Goal: Task Accomplishment & Management: Use online tool/utility

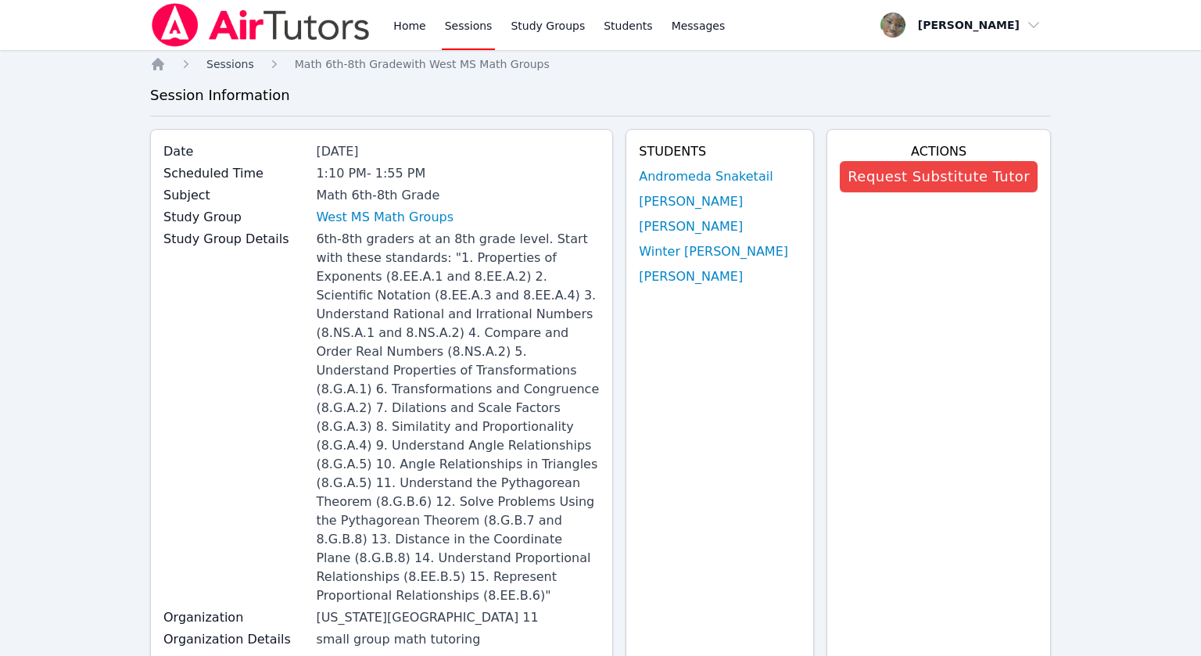
click at [239, 64] on span "Sessions" at bounding box center [230, 64] width 48 height 13
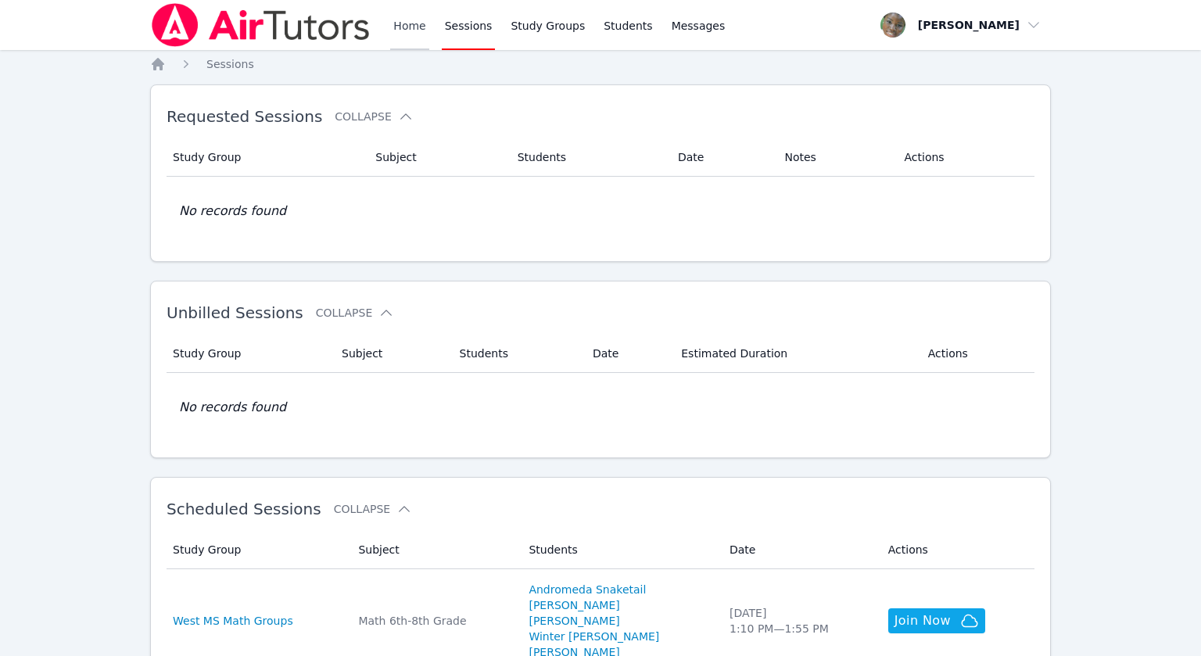
click at [401, 27] on link "Home" at bounding box center [409, 25] width 38 height 50
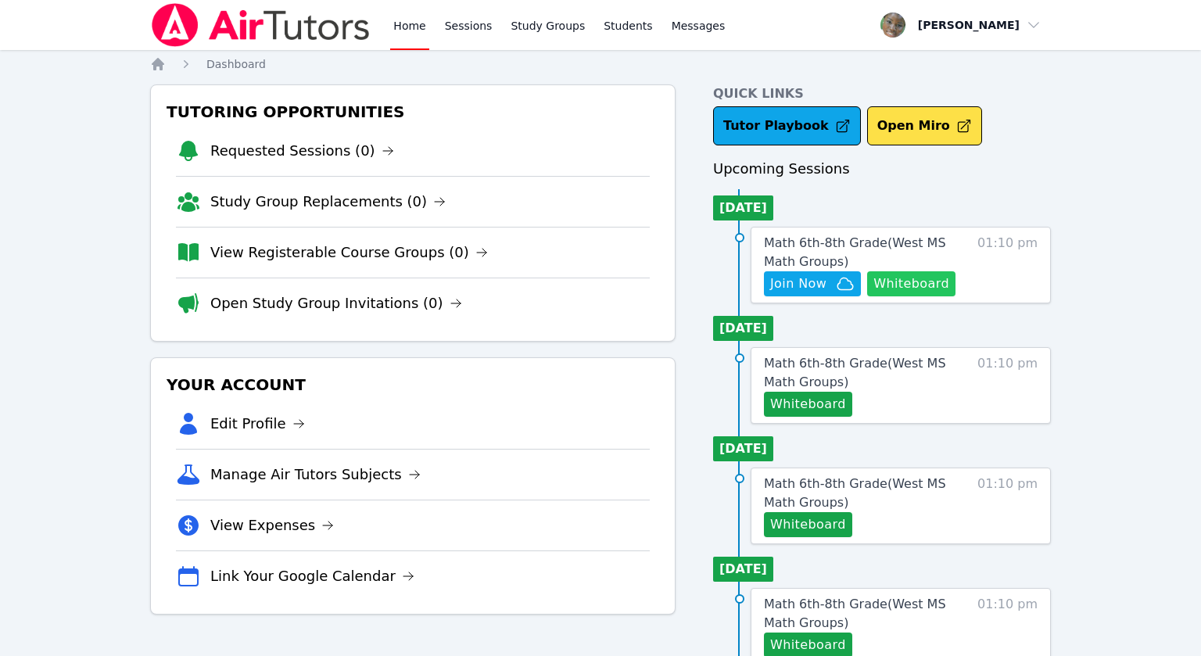
click at [919, 285] on button "Whiteboard" at bounding box center [911, 283] width 88 height 25
click at [804, 286] on span "Join Now" at bounding box center [798, 283] width 56 height 19
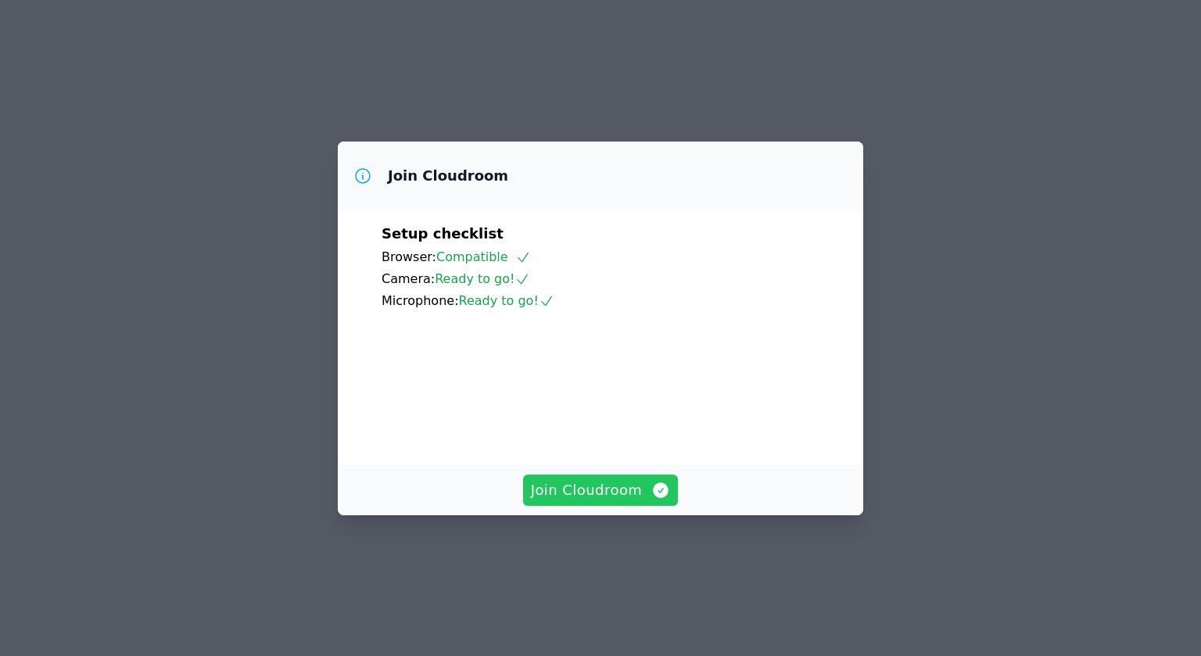
click at [569, 506] on button "Join Cloudroom" at bounding box center [601, 490] width 156 height 31
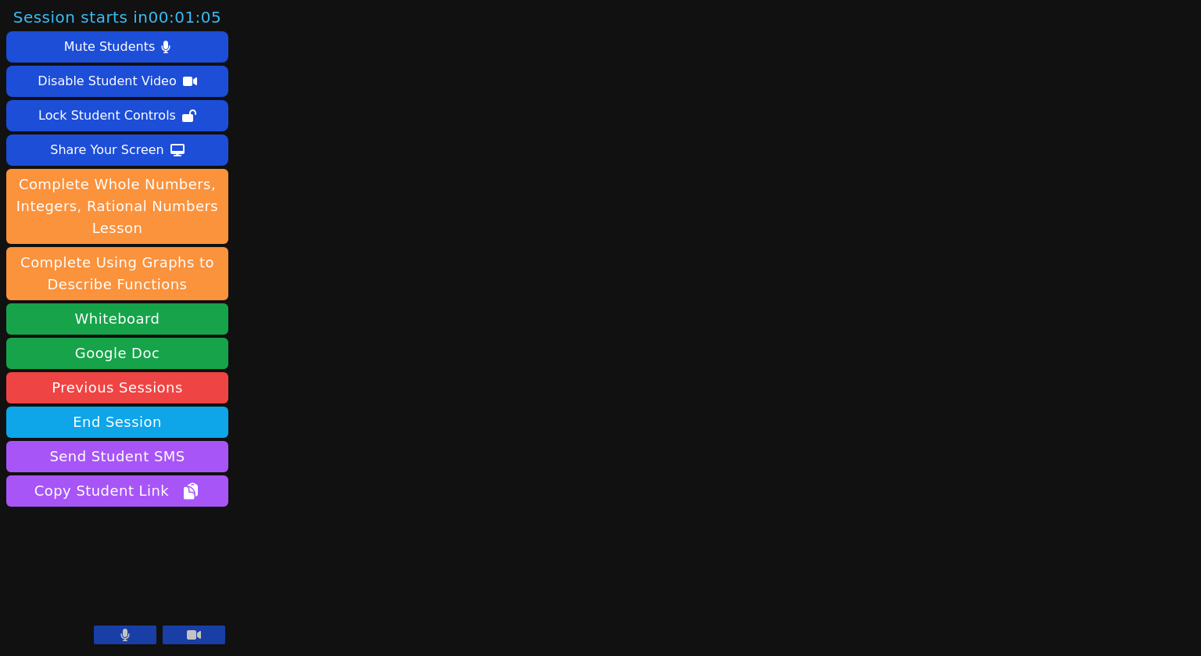
click at [121, 639] on icon at bounding box center [124, 635] width 9 height 13
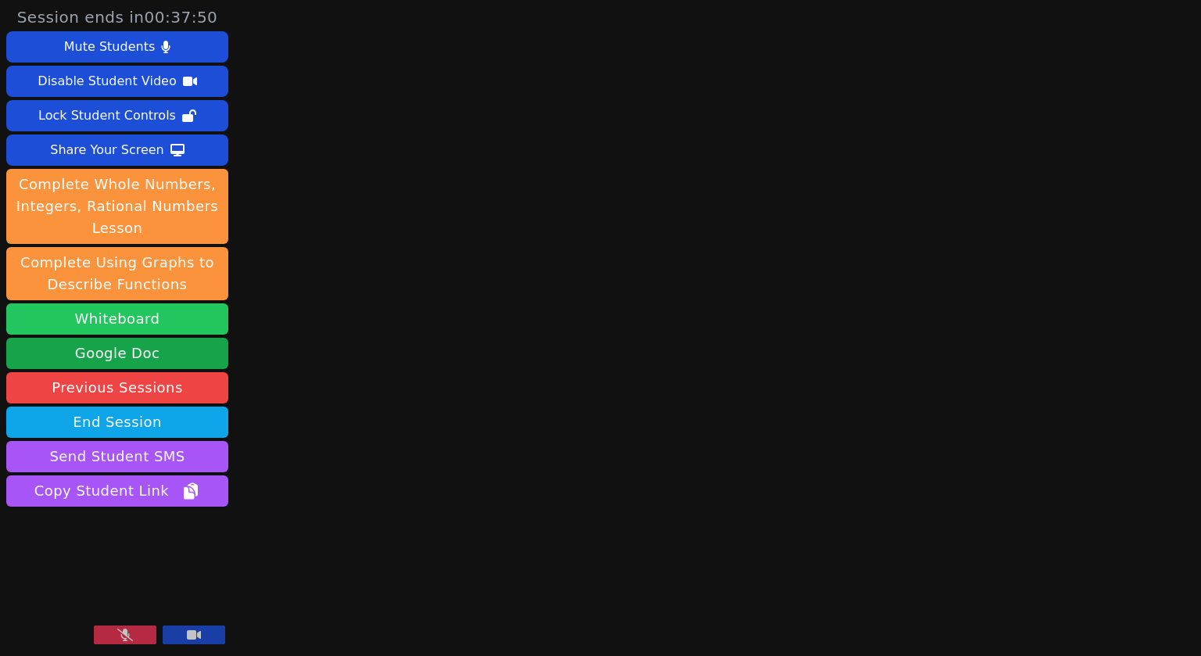
click at [158, 316] on button "Whiteboard" at bounding box center [117, 318] width 222 height 31
click at [181, 322] on button "Whiteboard" at bounding box center [117, 318] width 222 height 31
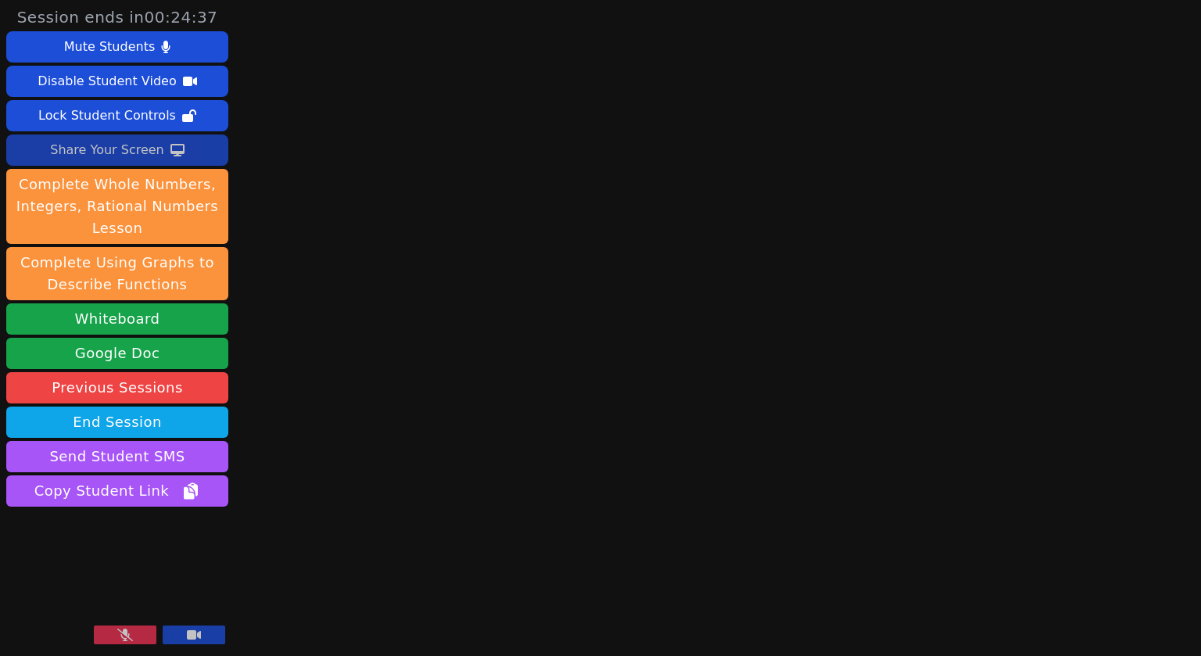
click at [106, 147] on div "Share Your Screen" at bounding box center [107, 150] width 114 height 25
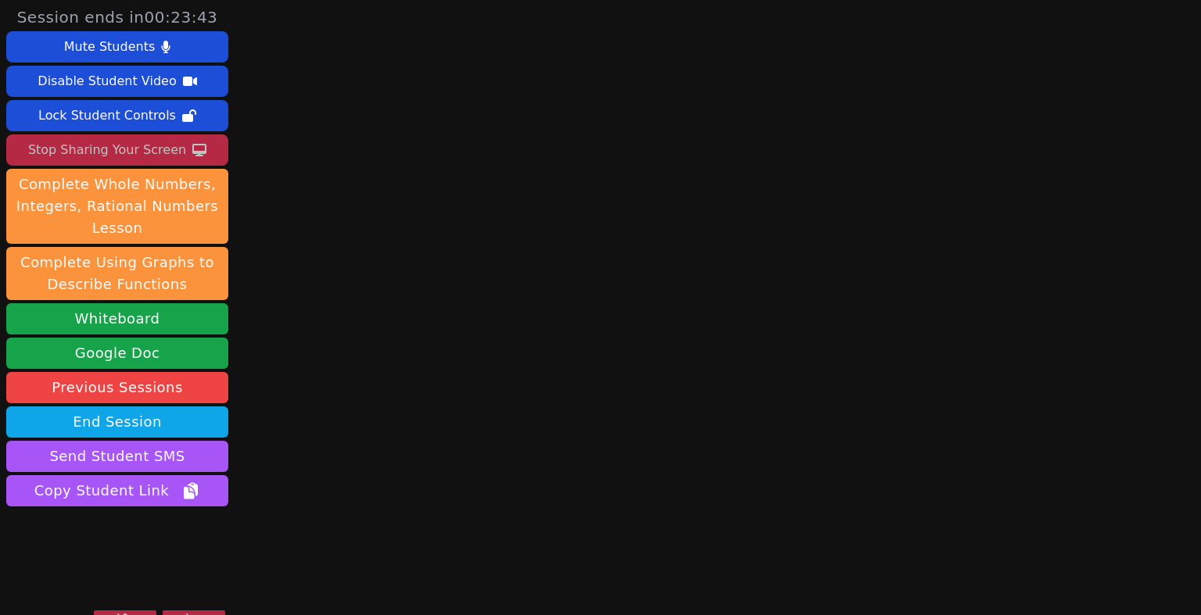
click at [172, 576] on video at bounding box center [117, 572] width 222 height 125
click at [292, 447] on div "Session ends in 00:23:35 Mute Students Disable Student Video Lock Student Contr…" at bounding box center [600, 307] width 1201 height 615
click at [160, 545] on video at bounding box center [117, 572] width 222 height 125
click at [159, 560] on video at bounding box center [117, 572] width 222 height 125
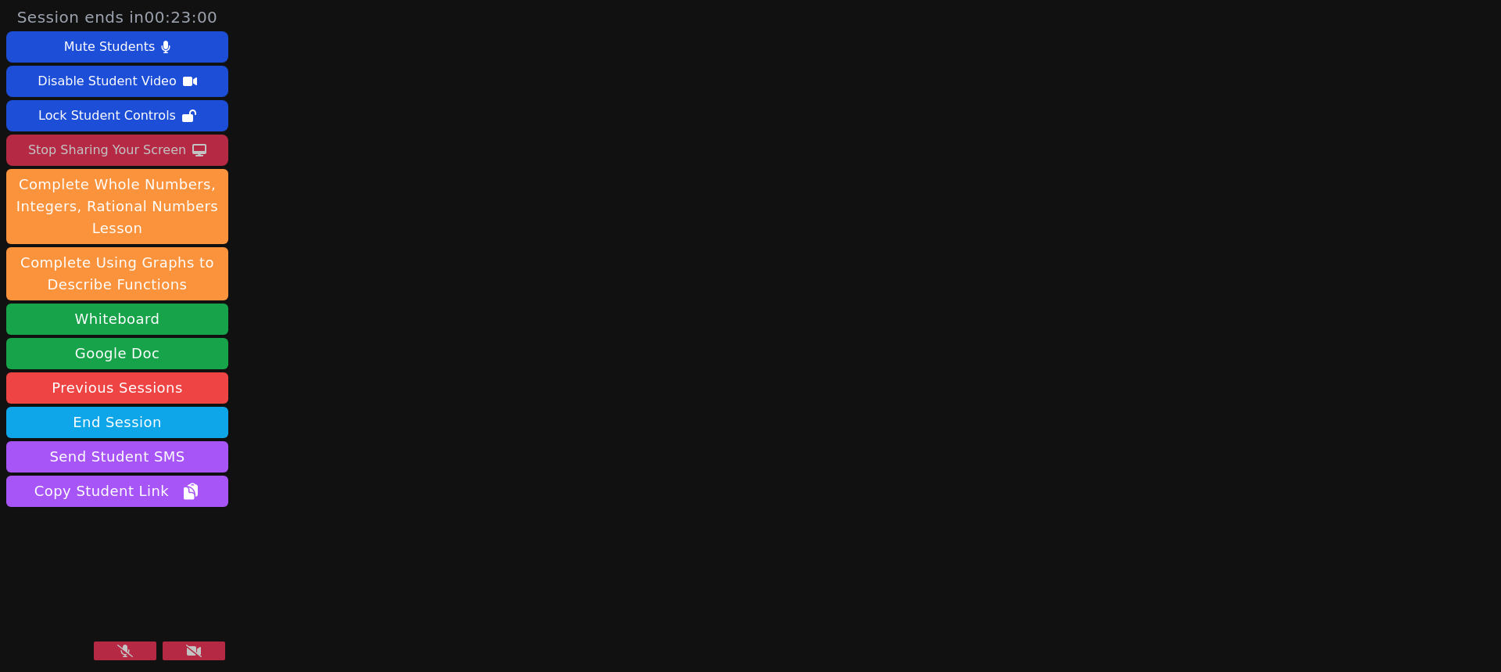
click at [138, 655] on button at bounding box center [125, 650] width 63 height 19
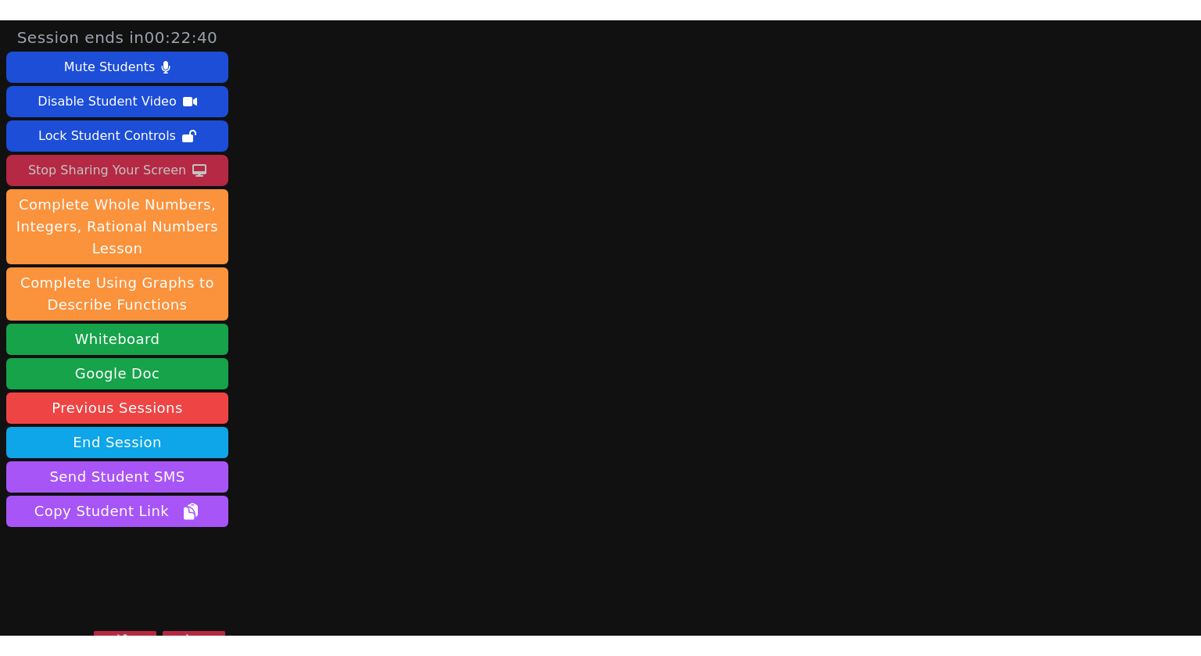
scroll to position [25, 0]
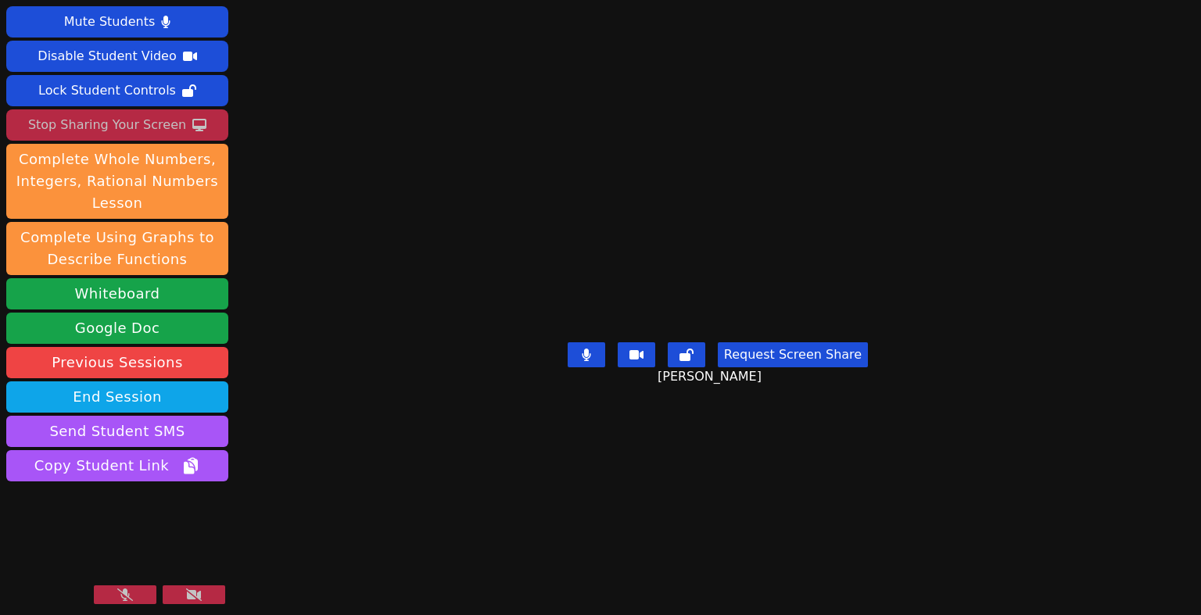
click at [138, 591] on button at bounding box center [125, 595] width 63 height 19
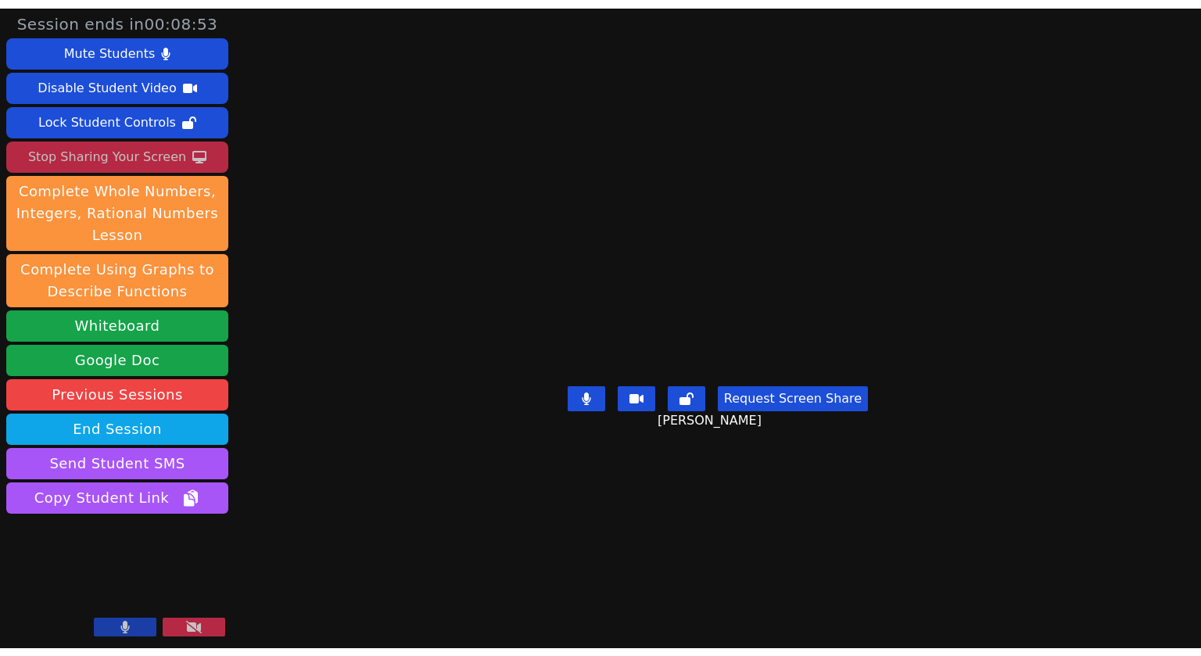
scroll to position [0, 0]
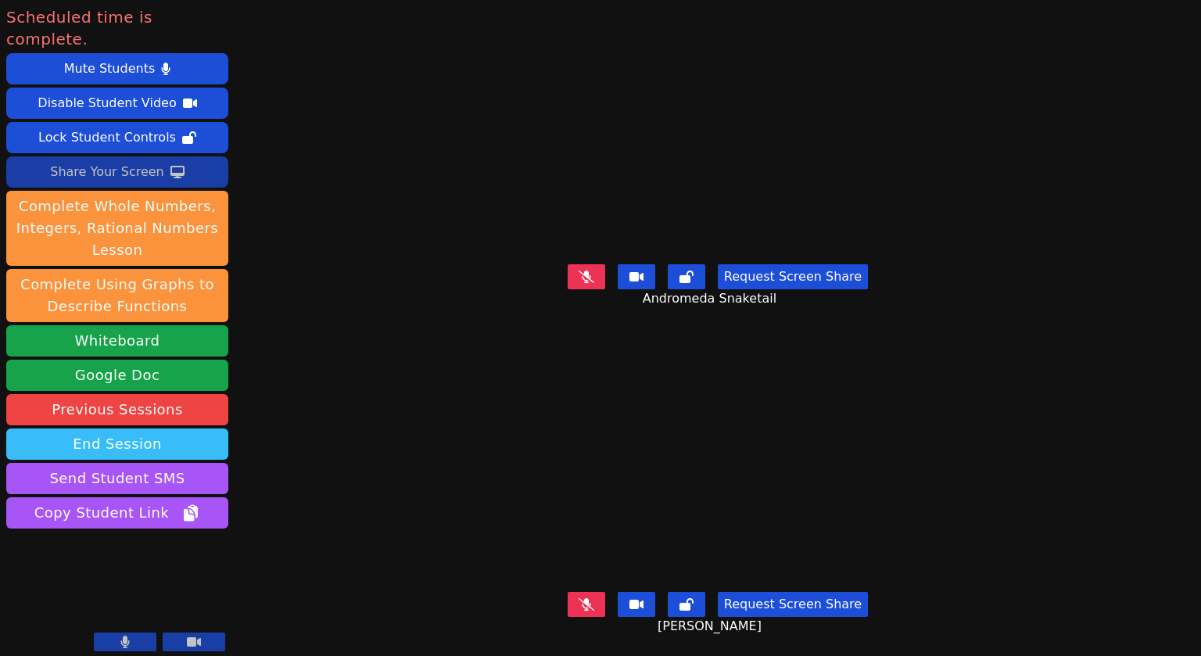
click at [133, 429] on button "End Session" at bounding box center [117, 444] width 222 height 31
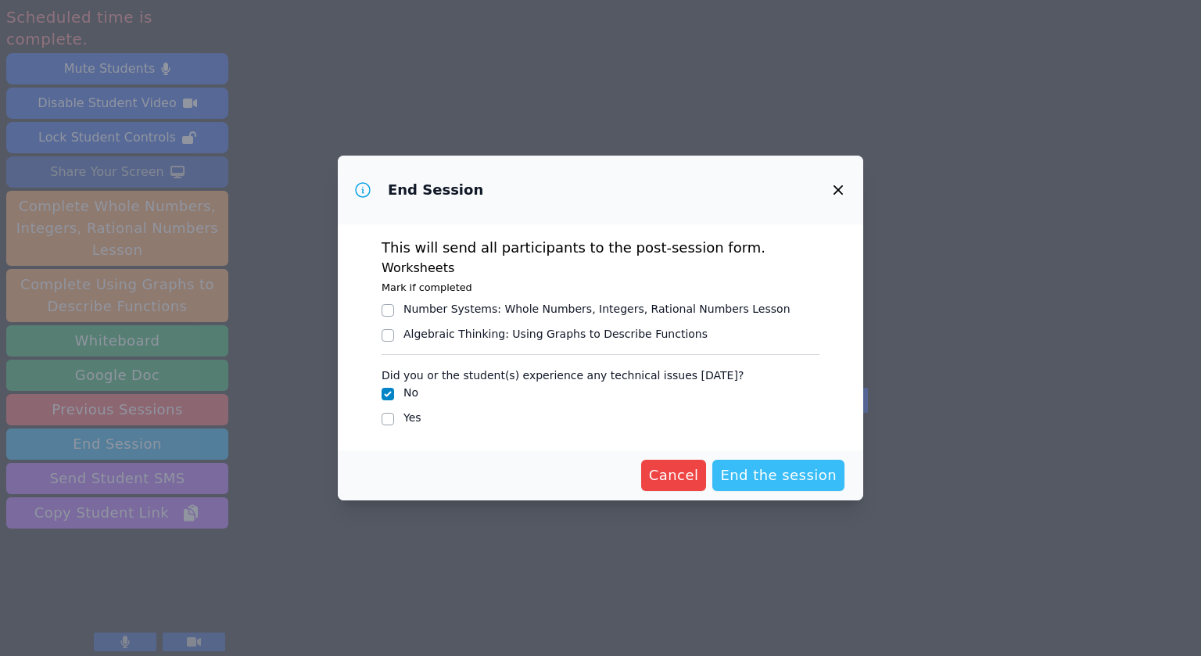
click at [772, 479] on span "End the session" at bounding box center [778, 476] width 117 height 22
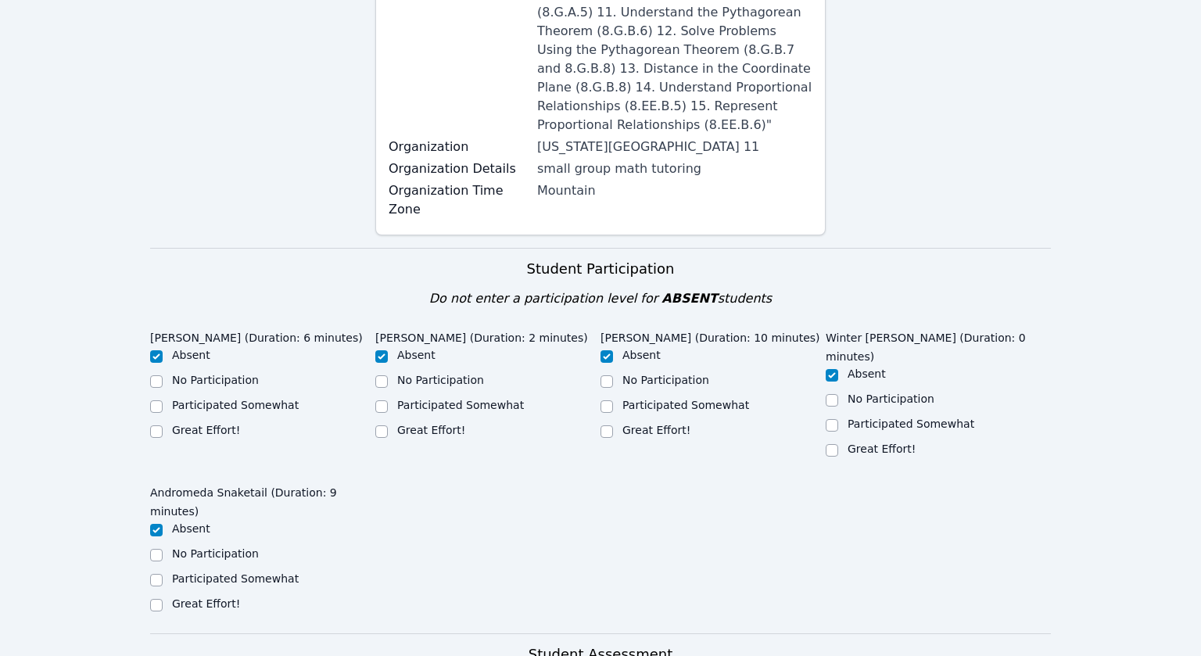
scroll to position [527, 0]
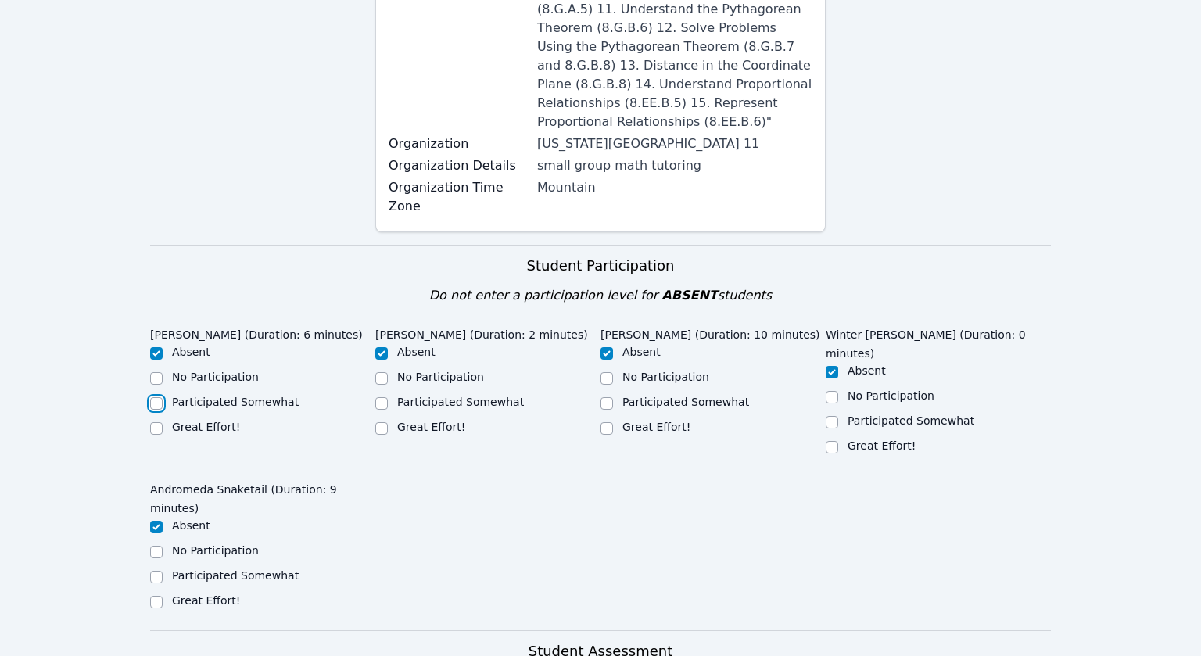
click at [160, 397] on input "Participated Somewhat" at bounding box center [156, 403] width 13 height 13
checkbox input "true"
checkbox input "false"
click at [611, 422] on input "Great Effort!" at bounding box center [607, 428] width 13 height 13
checkbox input "true"
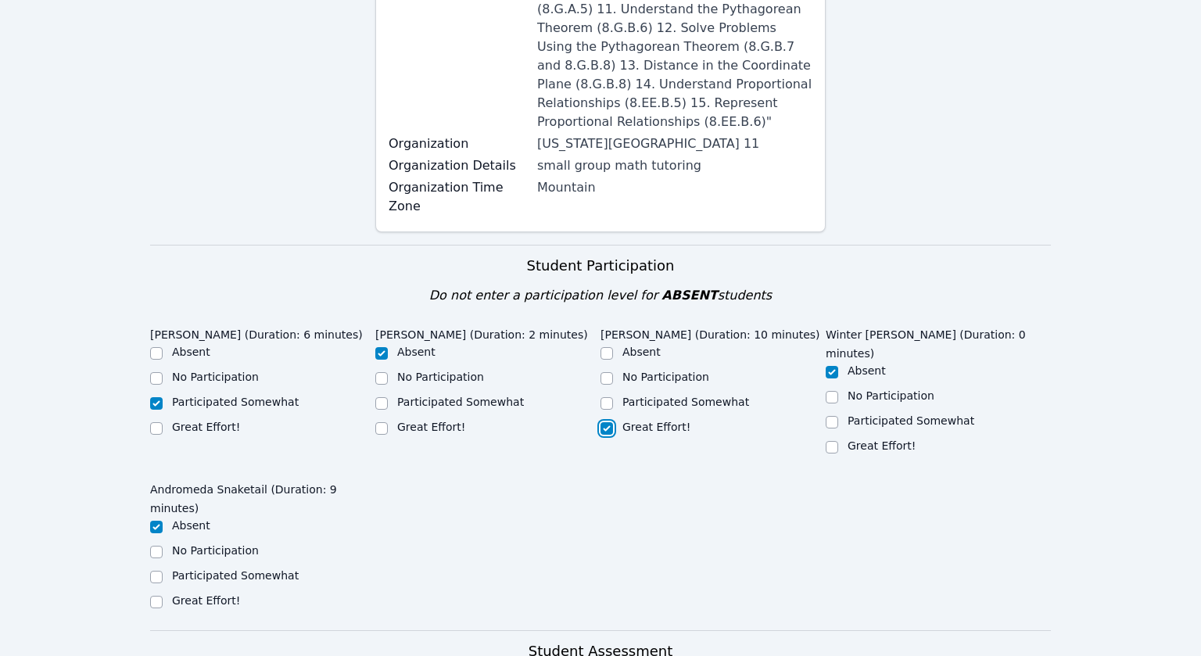
checkbox input "false"
click at [157, 571] on input "Participated Somewhat" at bounding box center [156, 577] width 13 height 13
checkbox input "true"
checkbox input "false"
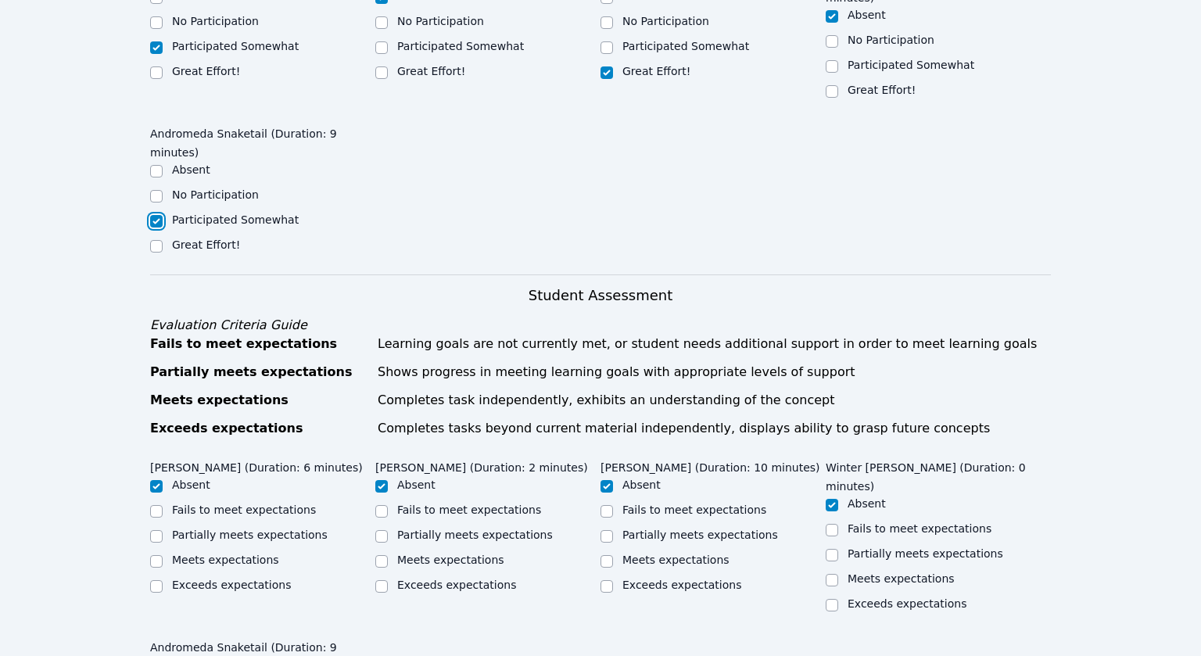
scroll to position [888, 0]
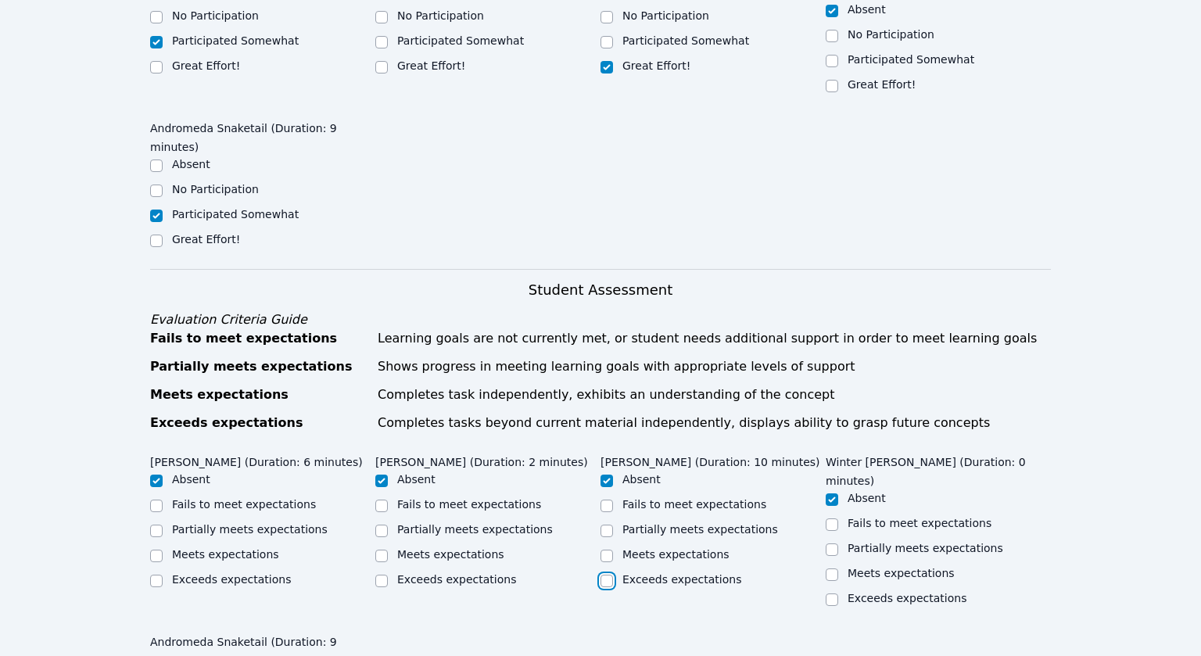
click at [609, 575] on input "Exceeds expectations" at bounding box center [607, 581] width 13 height 13
checkbox input "true"
checkbox input "false"
click at [155, 525] on input "Partially meets expectations" at bounding box center [156, 531] width 13 height 13
checkbox input "true"
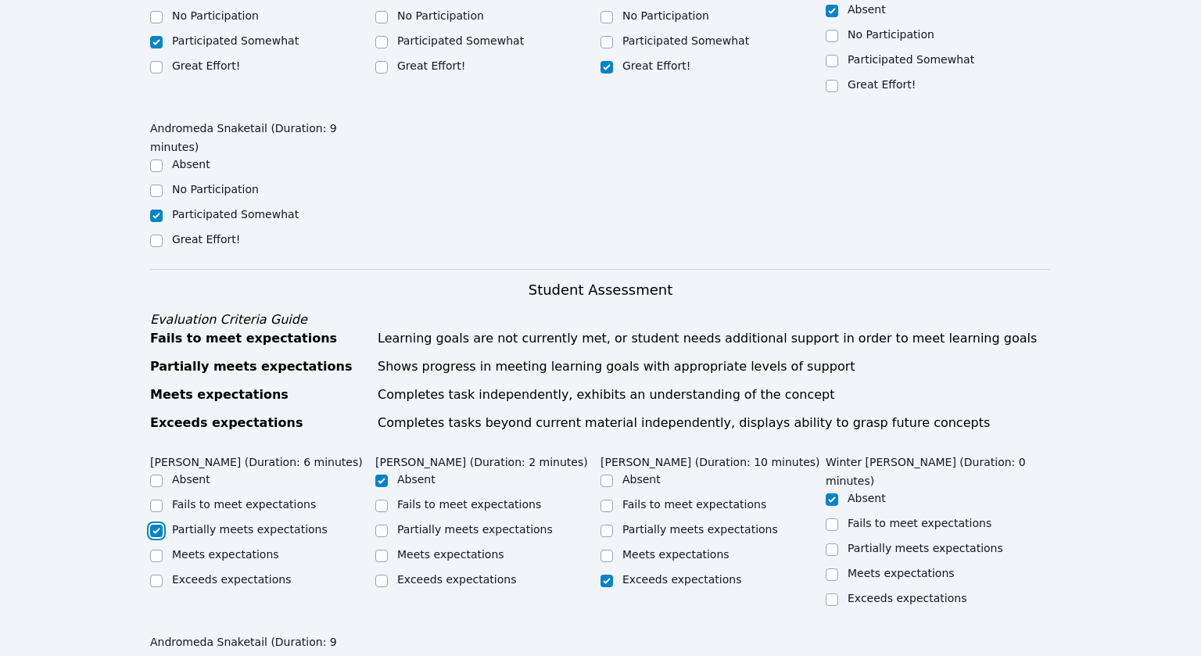
checkbox input "false"
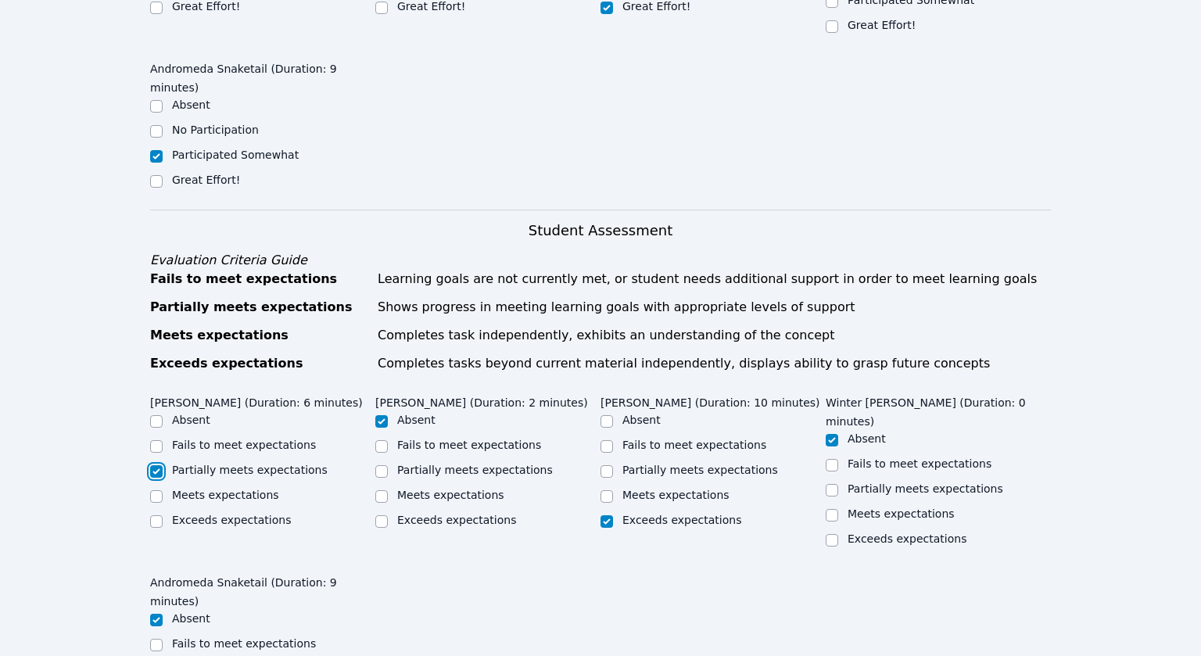
scroll to position [949, 0]
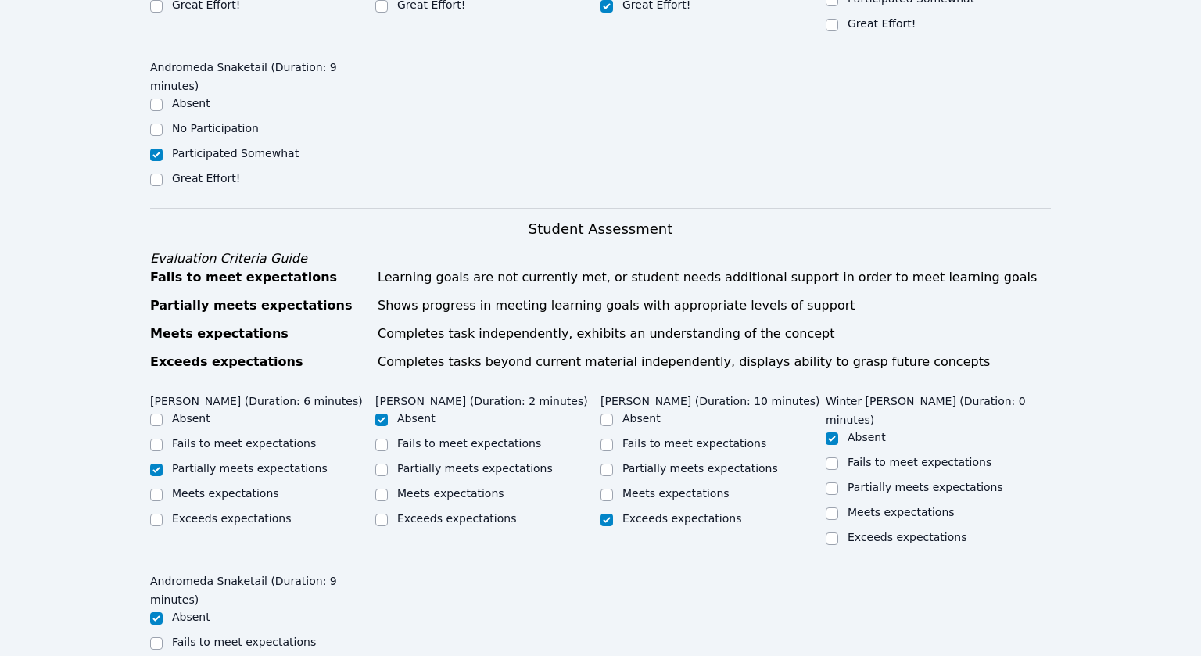
checkbox input "true"
checkbox input "false"
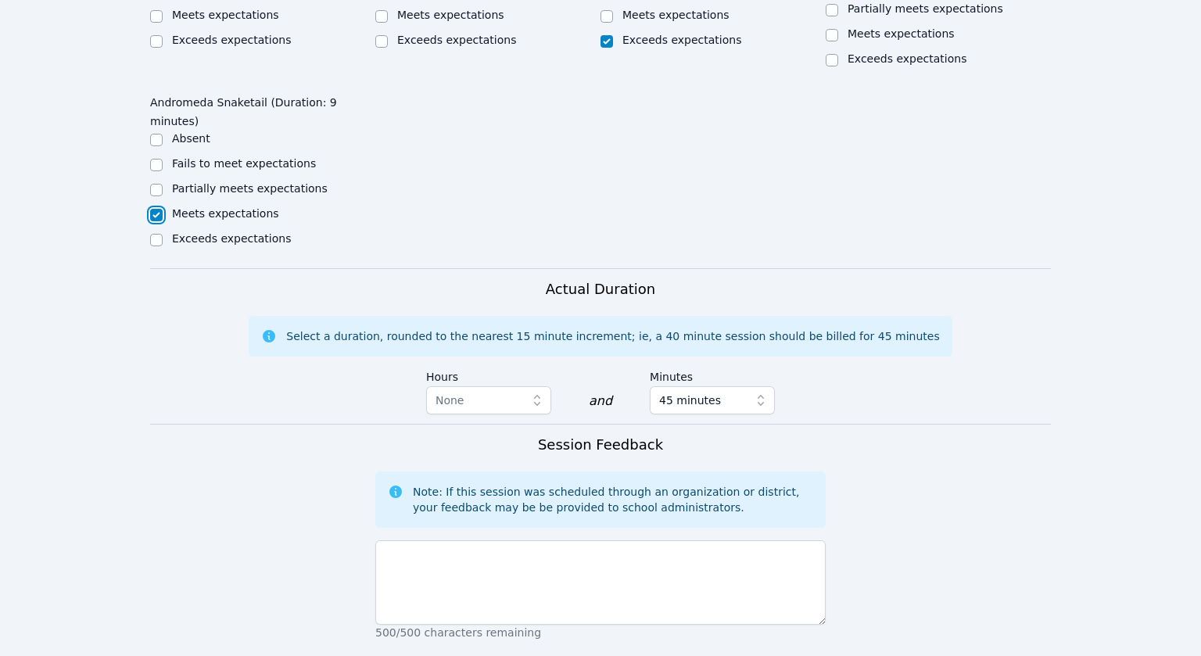
scroll to position [1429, 0]
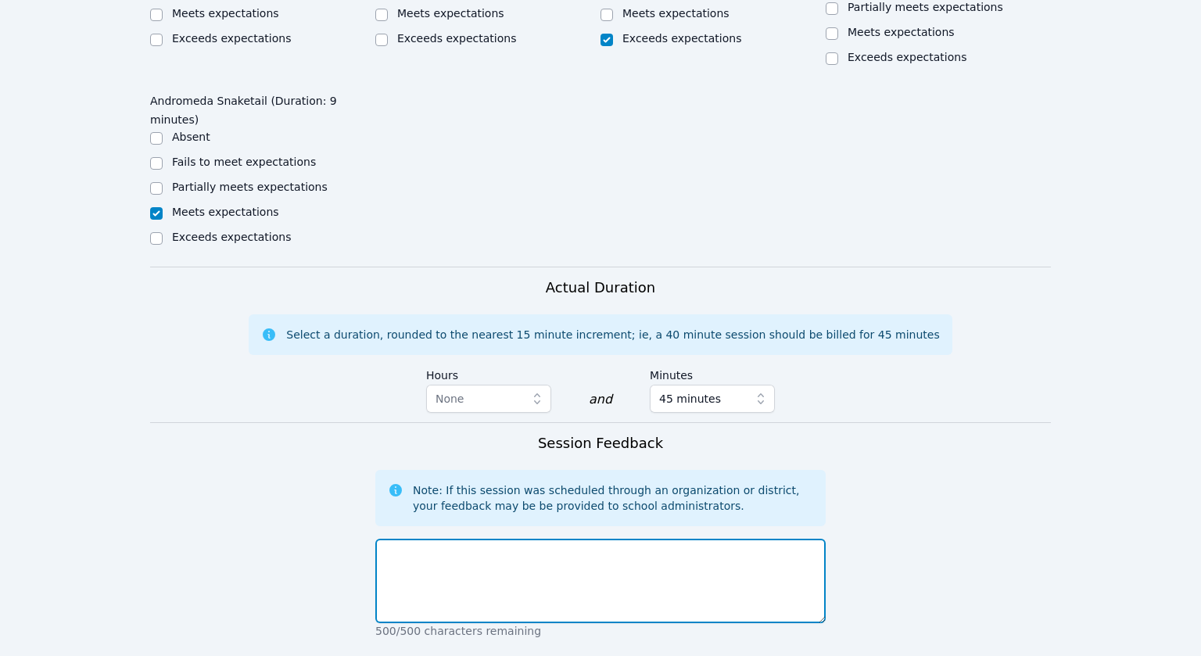
click at [443, 539] on textarea at bounding box center [600, 581] width 450 height 84
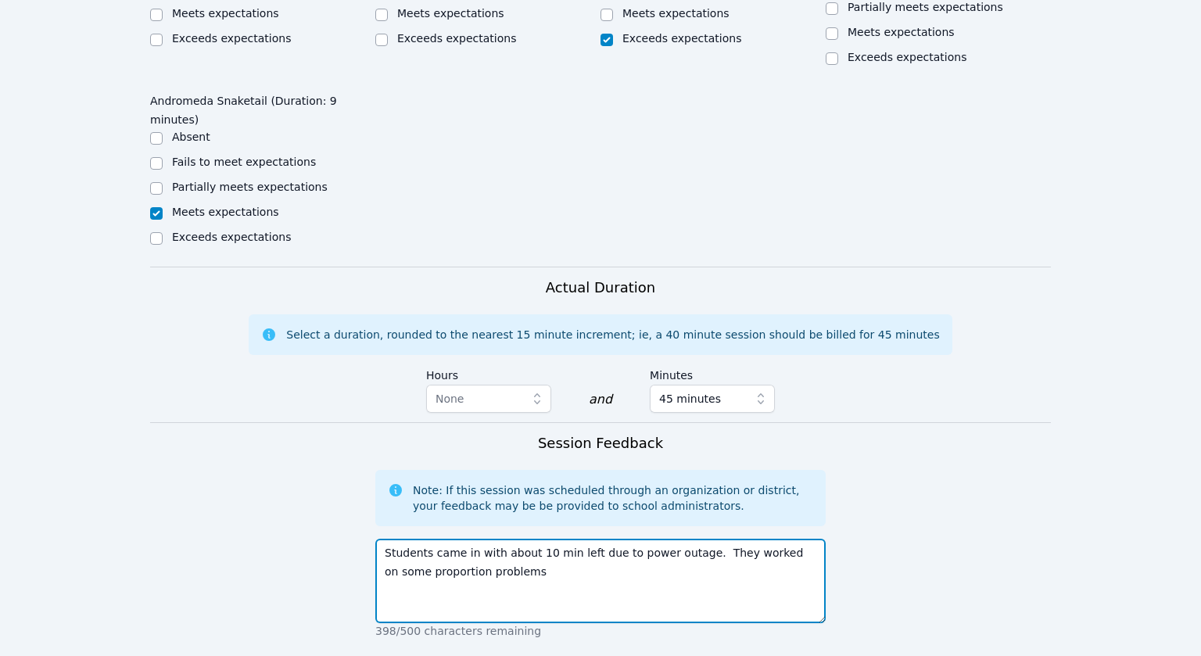
click at [565, 539] on textarea "Students came in with about 10 min left due to power outage. They worked on som…" at bounding box center [600, 581] width 450 height 84
type textarea "Students came in with about 10 min left due to power outage. They worked on som…"
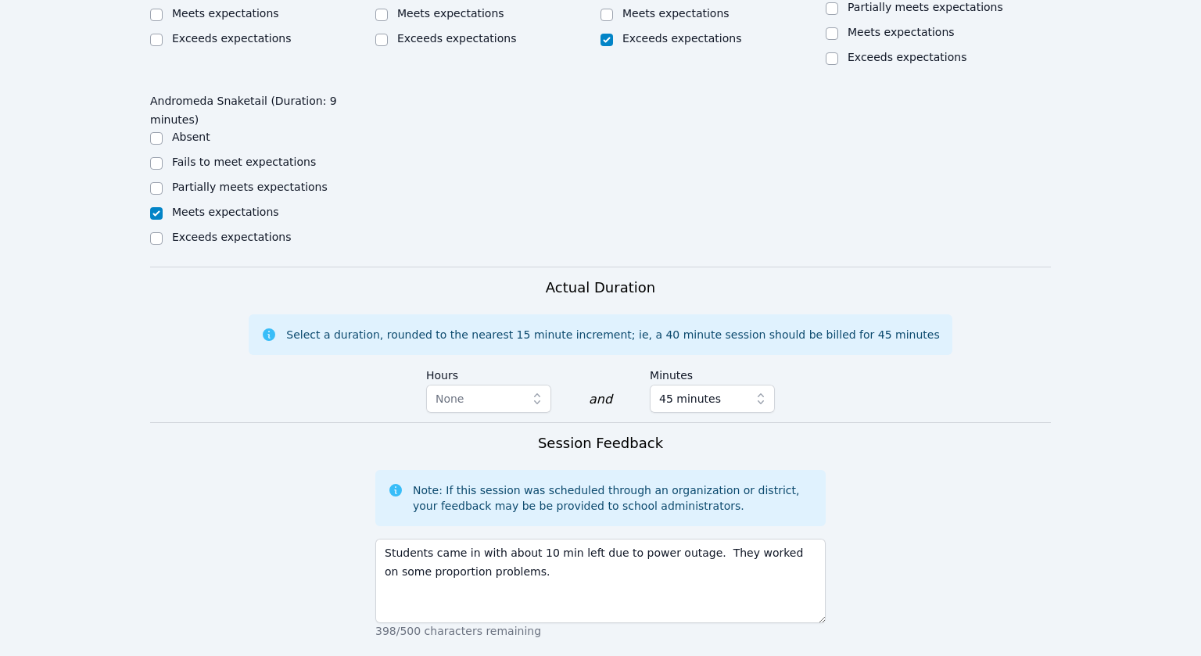
type textarea "proportions"
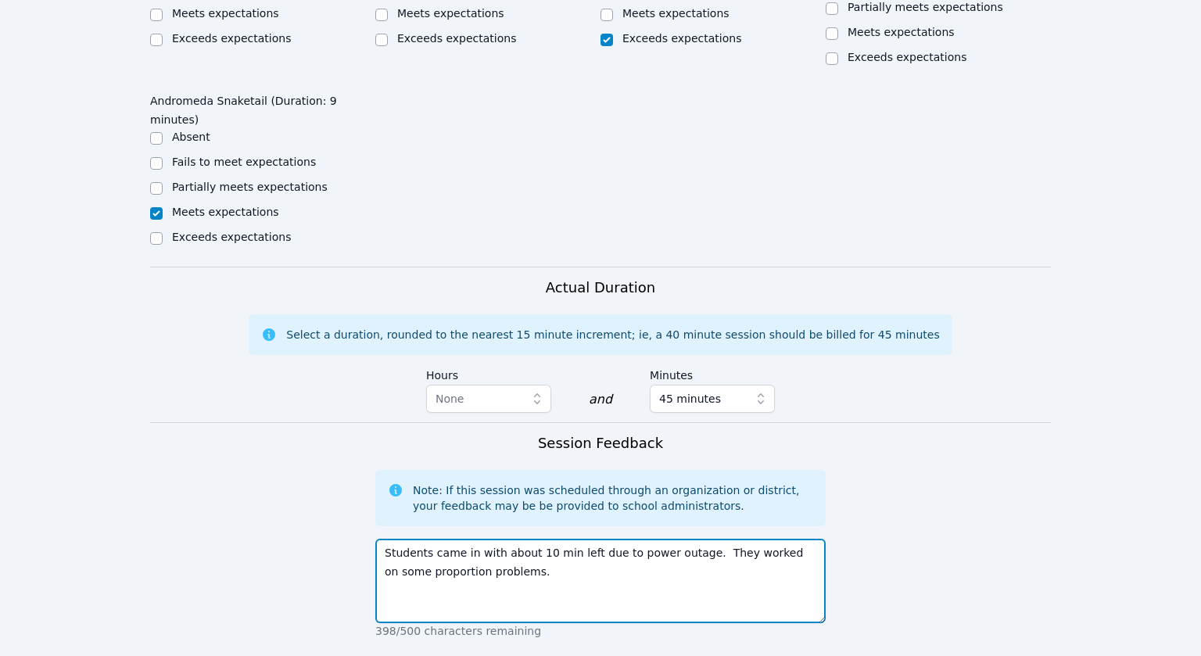
drag, startPoint x: 486, startPoint y: 424, endPoint x: 385, endPoint y: 421, distance: 101.7
click at [385, 539] on textarea "Students came in with about 10 min left due to power outage. They worked on som…" at bounding box center [600, 581] width 450 height 84
click at [551, 539] on textarea "Students came in with about 10 min left due to power outage. They worked on som…" at bounding box center [600, 581] width 450 height 84
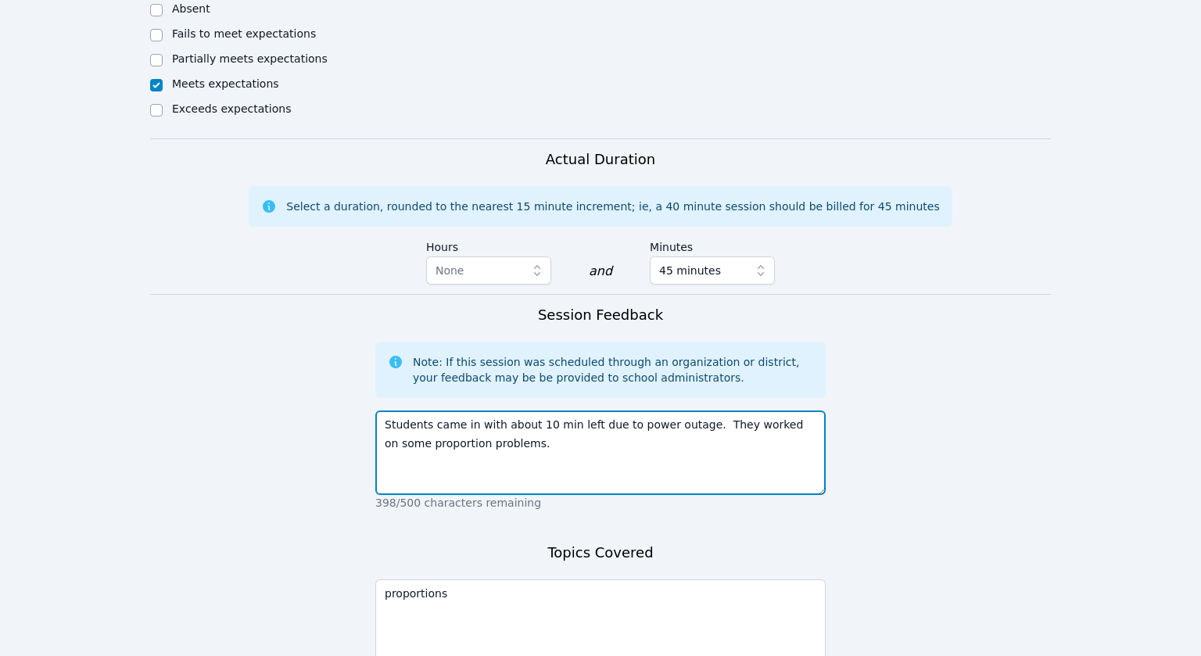
scroll to position [1559, 0]
